Goal: Task Accomplishment & Management: Use online tool/utility

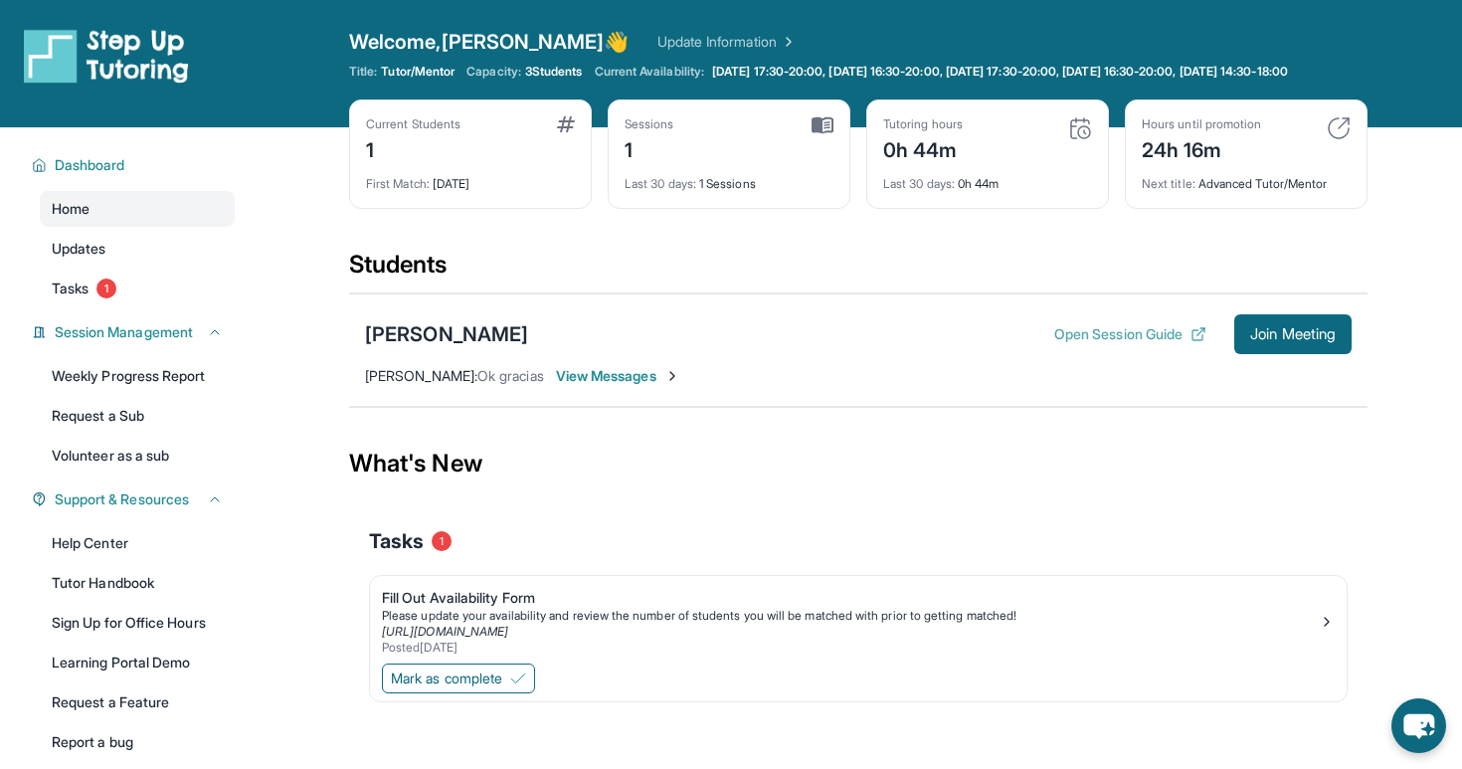
click at [1143, 344] on button "Open Session Guide" at bounding box center [1130, 334] width 152 height 20
click at [1273, 340] on span "Join Meeting" at bounding box center [1293, 334] width 86 height 12
click at [1082, 140] on img at bounding box center [1080, 128] width 24 height 24
click at [91, 175] on span "Dashboard" at bounding box center [90, 165] width 71 height 20
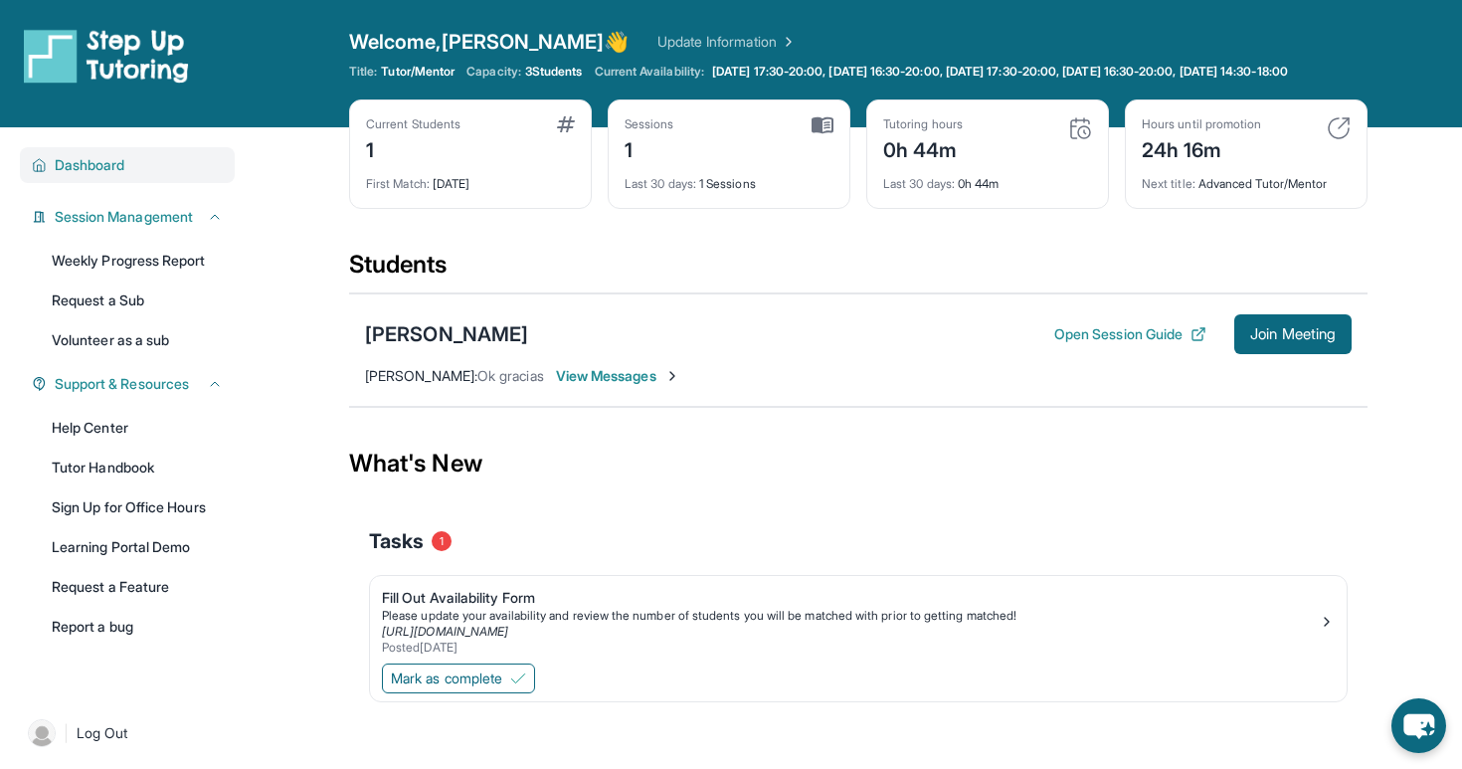
click at [91, 175] on span "Dashboard" at bounding box center [90, 165] width 71 height 20
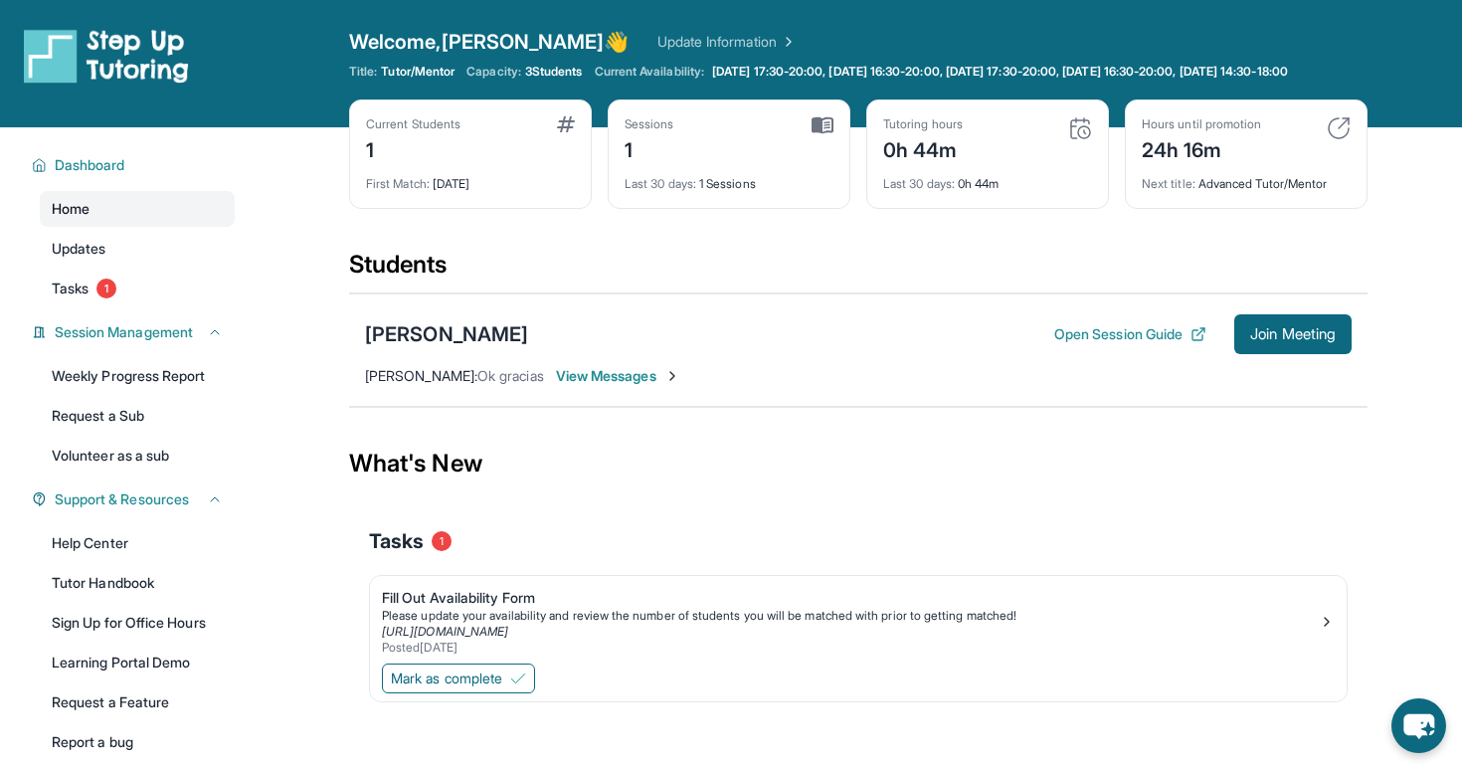
click at [98, 220] on link "Home" at bounding box center [137, 209] width 195 height 36
click at [109, 263] on link "Updates" at bounding box center [137, 249] width 195 height 36
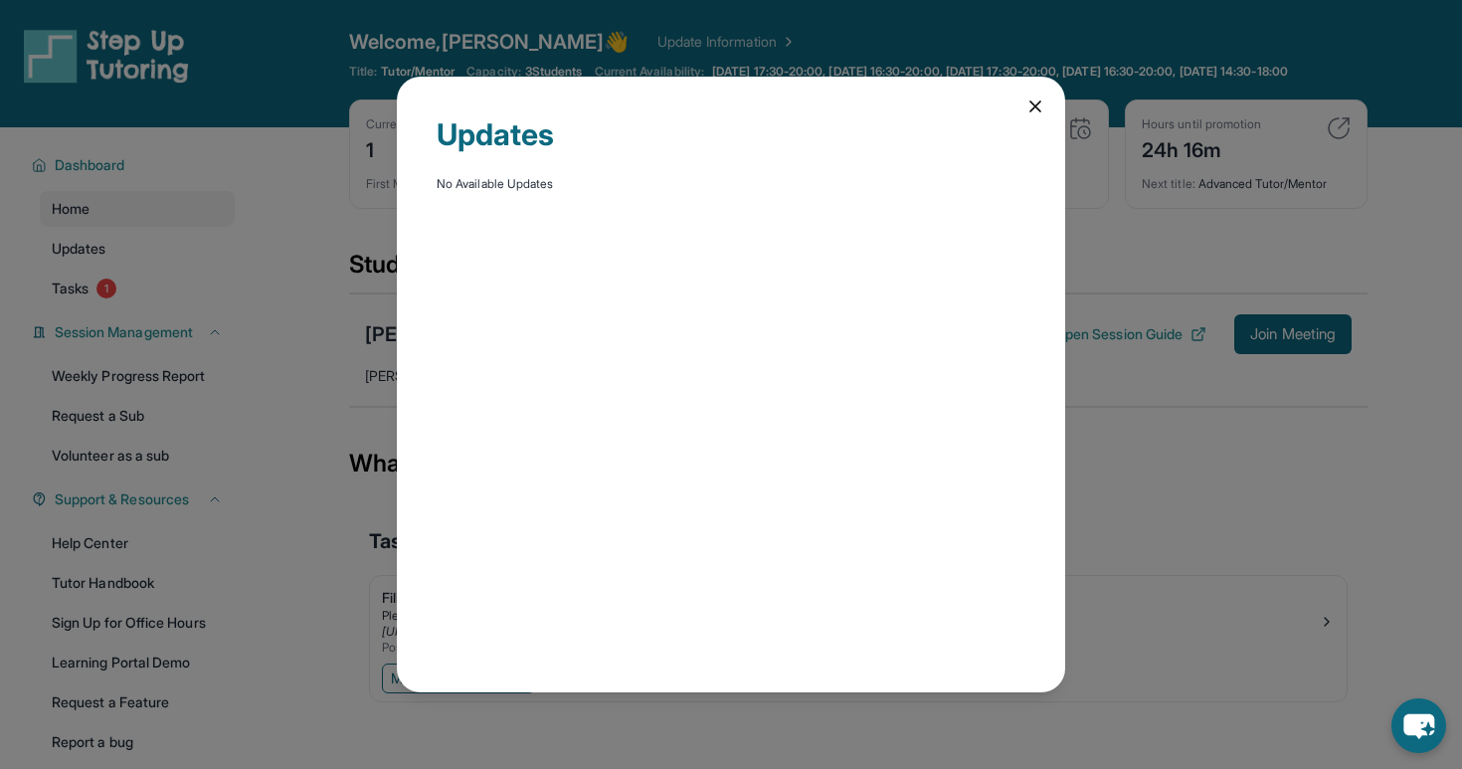
click at [1035, 111] on icon at bounding box center [1036, 106] width 20 height 20
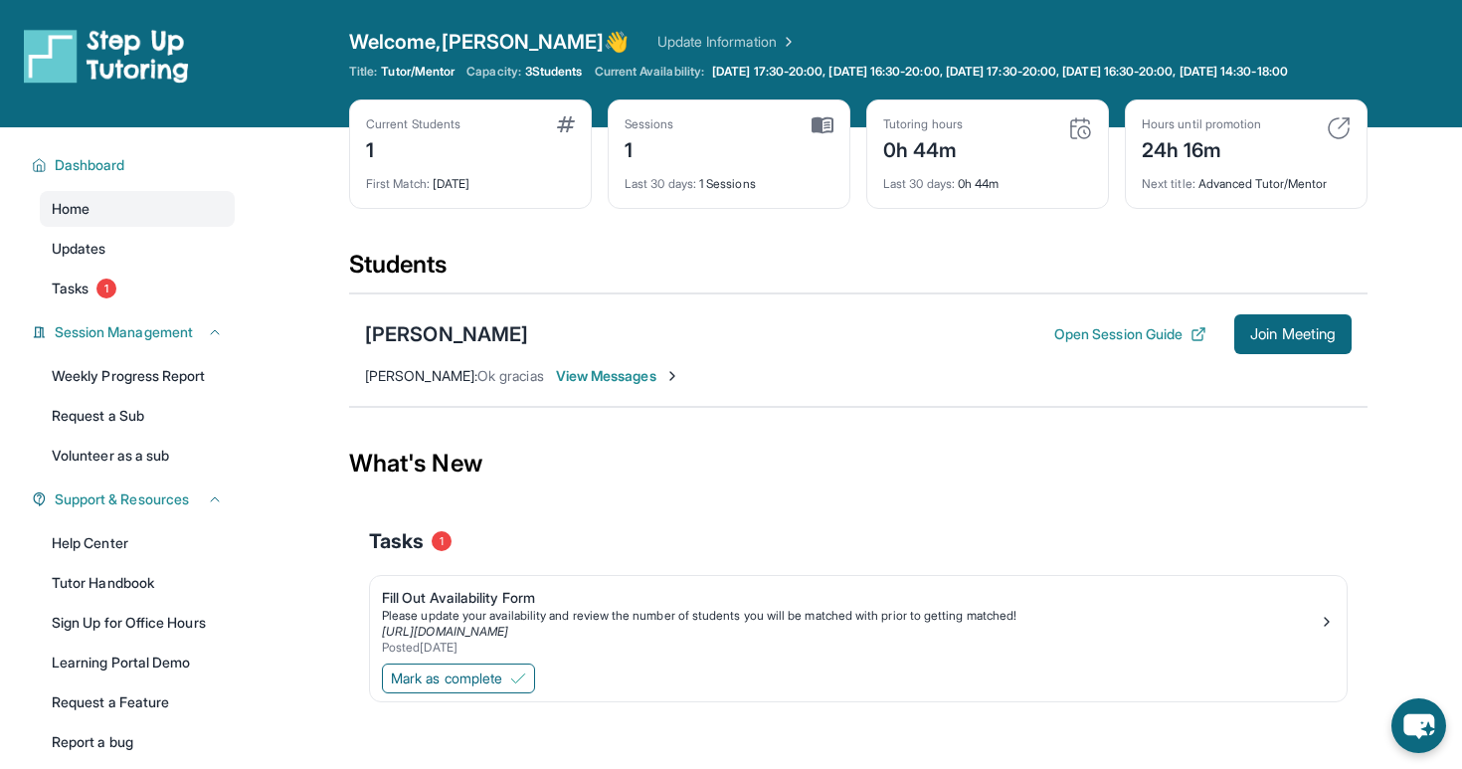
click at [1370, 159] on main "Current Students 1 First Match : 4 days ago Sessions 1 Last 30 days : 1 Session…" at bounding box center [859, 452] width 1208 height 651
click at [1253, 192] on div "Next title : Advanced Tutor/Mentor" at bounding box center [1246, 178] width 209 height 28
click at [1350, 268] on div "Students" at bounding box center [858, 271] width 1019 height 44
click at [631, 386] on span "View Messages" at bounding box center [618, 376] width 124 height 20
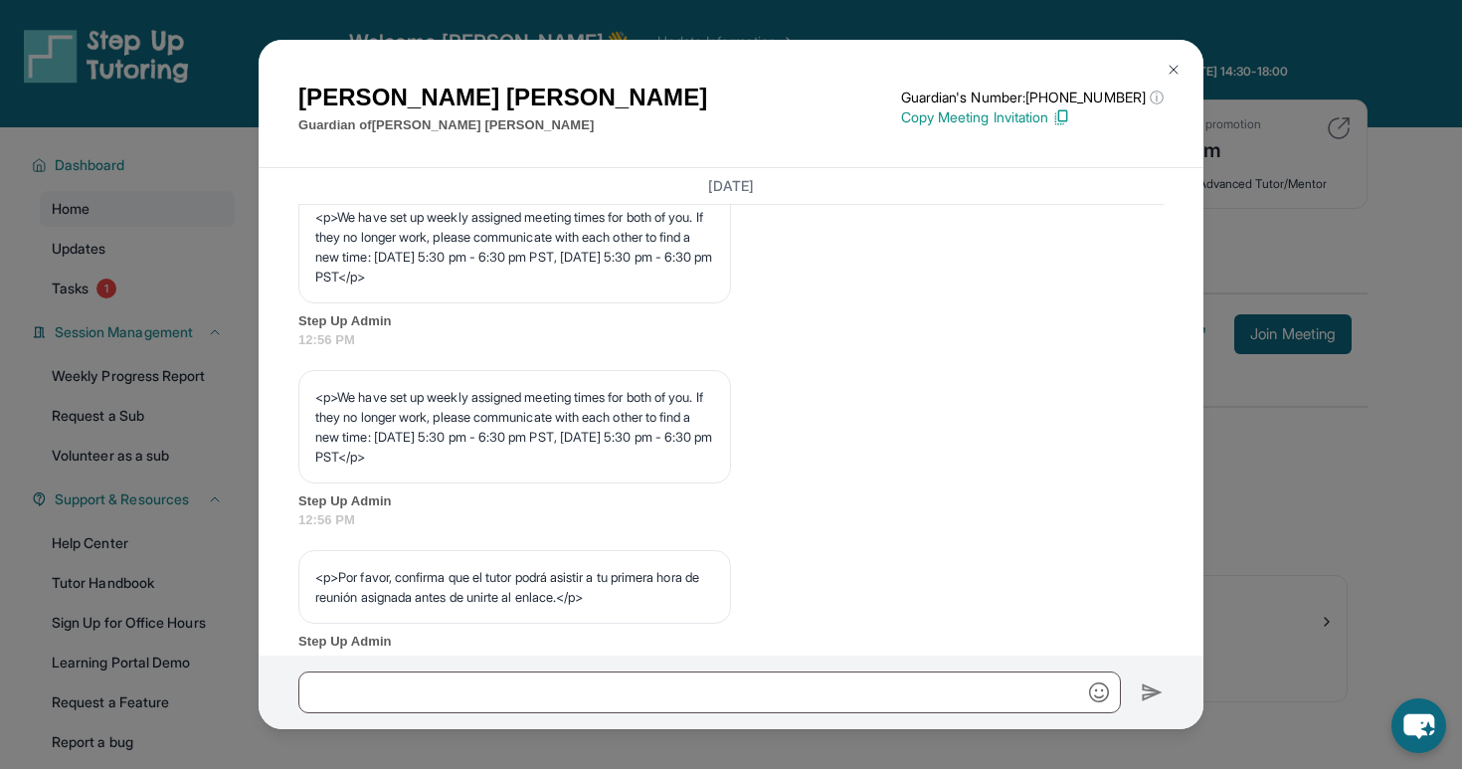
scroll to position [1065, 0]
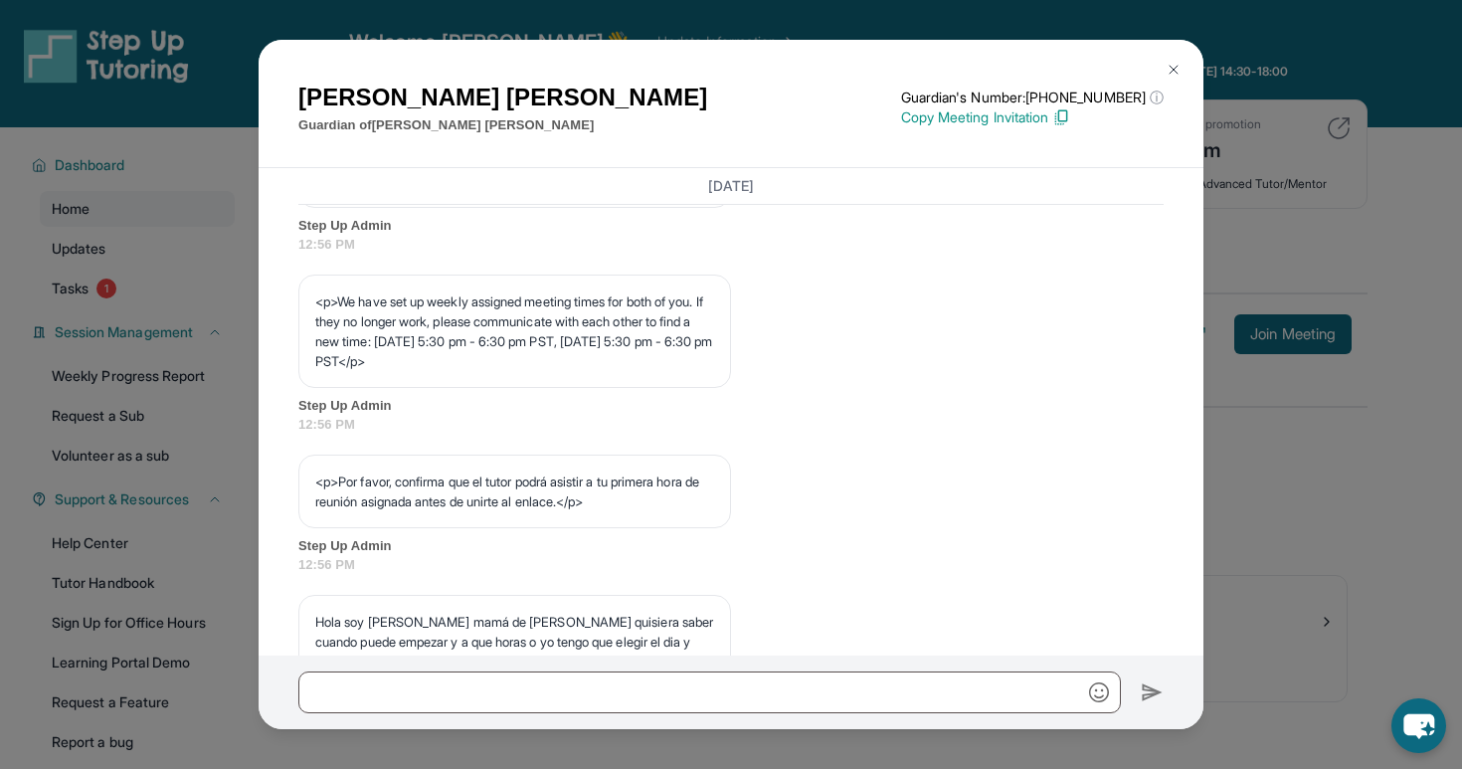
click at [1186, 66] on button at bounding box center [1174, 70] width 40 height 40
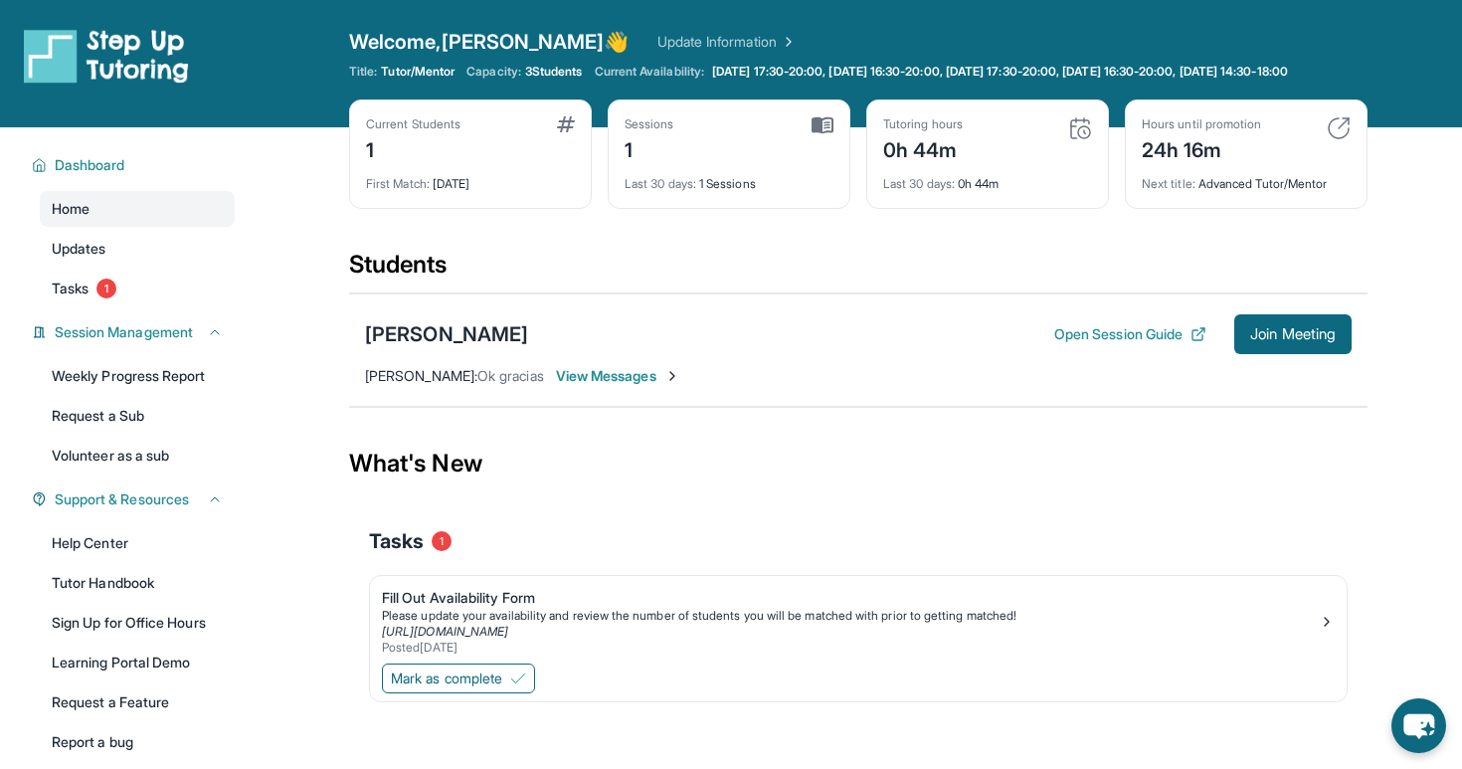
click at [569, 132] on img at bounding box center [566, 124] width 18 height 16
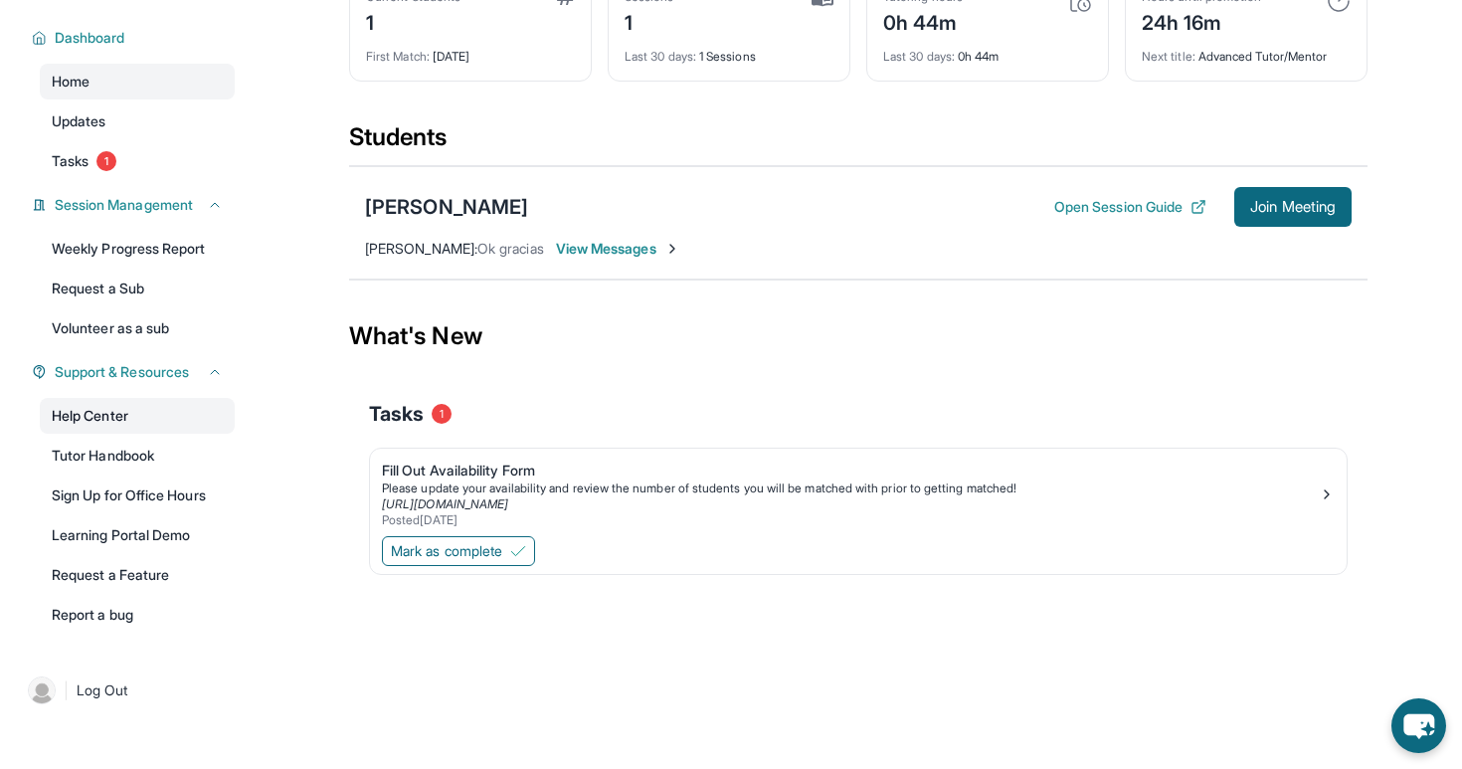
click at [137, 406] on link "Help Center" at bounding box center [137, 416] width 195 height 36
